Goal: Task Accomplishment & Management: Use online tool/utility

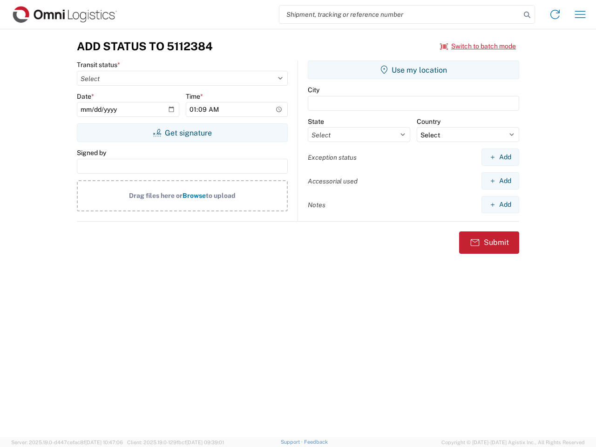
click at [400, 14] on input "search" at bounding box center [399, 15] width 241 height 18
click at [527, 15] on icon at bounding box center [526, 14] width 13 height 13
click at [555, 14] on icon at bounding box center [554, 14] width 15 height 15
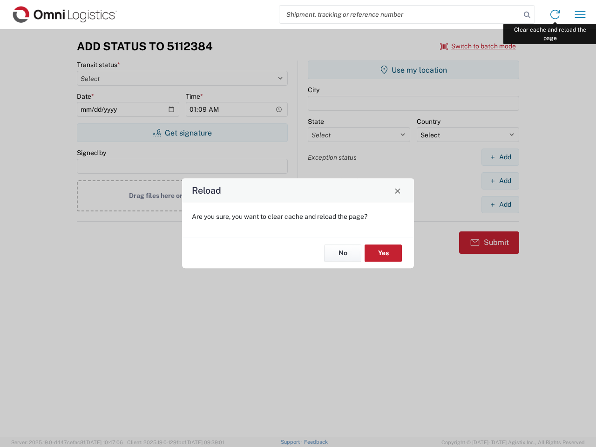
click at [580, 14] on div "Reload Are you sure, you want to clear cache and reload the page? No Yes" at bounding box center [298, 223] width 596 height 447
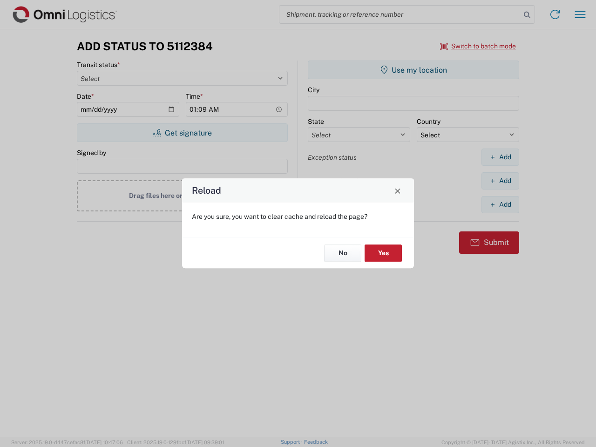
click at [478, 46] on div "Reload Are you sure, you want to clear cache and reload the page? No Yes" at bounding box center [298, 223] width 596 height 447
click at [182, 133] on div "Reload Are you sure, you want to clear cache and reload the page? No Yes" at bounding box center [298, 223] width 596 height 447
click at [413, 70] on div "Reload Are you sure, you want to clear cache and reload the page? No Yes" at bounding box center [298, 223] width 596 height 447
click at [500, 157] on div "Reload Are you sure, you want to clear cache and reload the page? No Yes" at bounding box center [298, 223] width 596 height 447
click at [500, 181] on div "Reload Are you sure, you want to clear cache and reload the page? No Yes" at bounding box center [298, 223] width 596 height 447
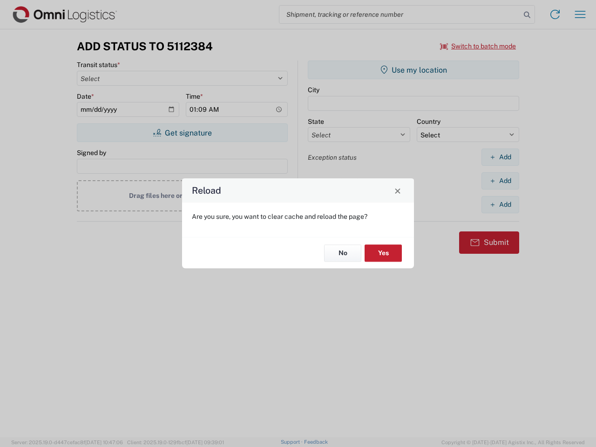
click at [500, 204] on div "Reload Are you sure, you want to clear cache and reload the page? No Yes" at bounding box center [298, 223] width 596 height 447
